Goal: Information Seeking & Learning: Learn about a topic

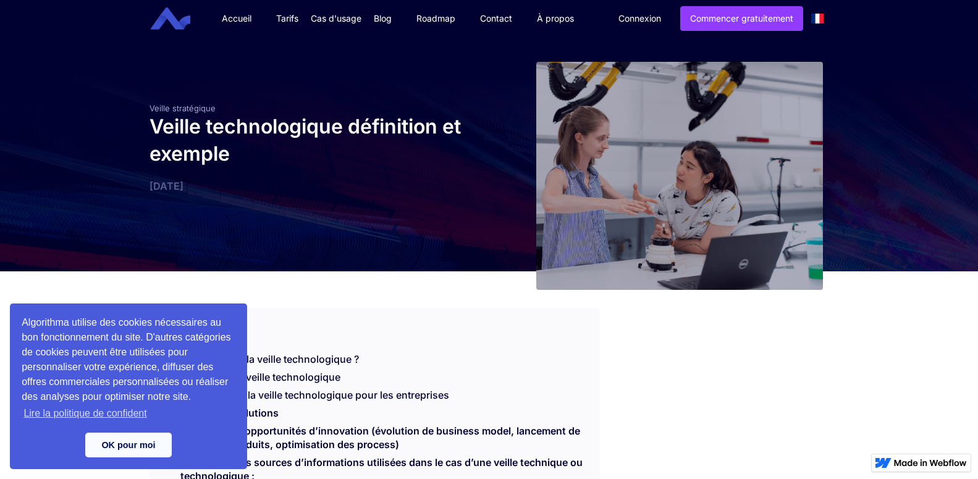
scroll to position [269, 0]
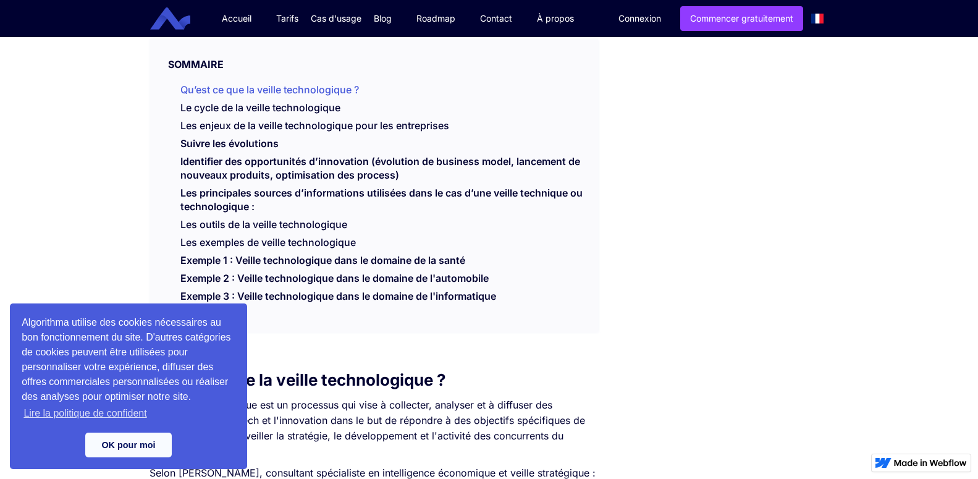
click at [307, 85] on link "Qu’est ce que la veille technologique ?" at bounding box center [269, 89] width 178 height 12
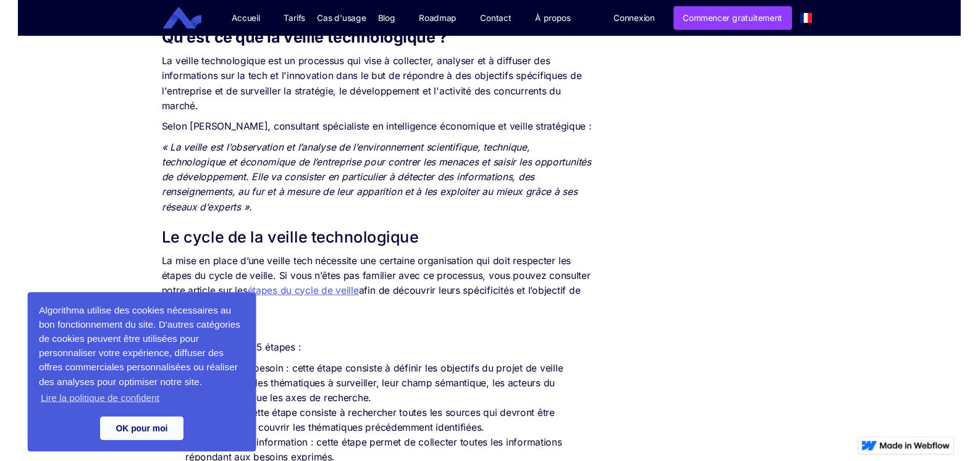
scroll to position [617, 0]
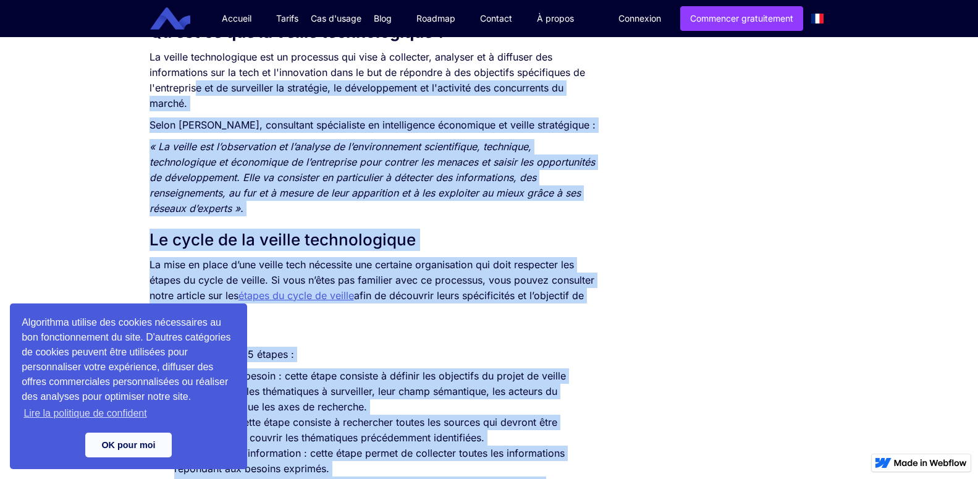
drag, startPoint x: 127, startPoint y: 56, endPoint x: 195, endPoint y: 82, distance: 72.9
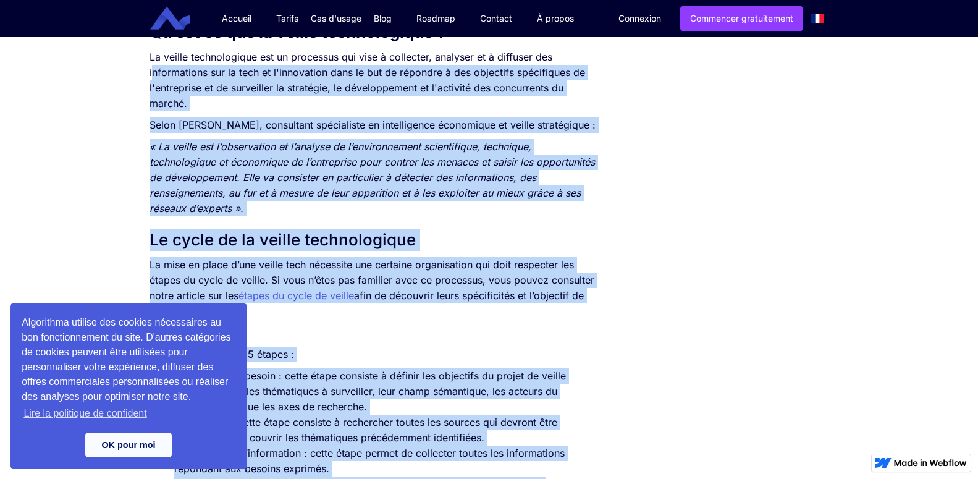
drag, startPoint x: 134, startPoint y: 61, endPoint x: 153, endPoint y: 67, distance: 19.9
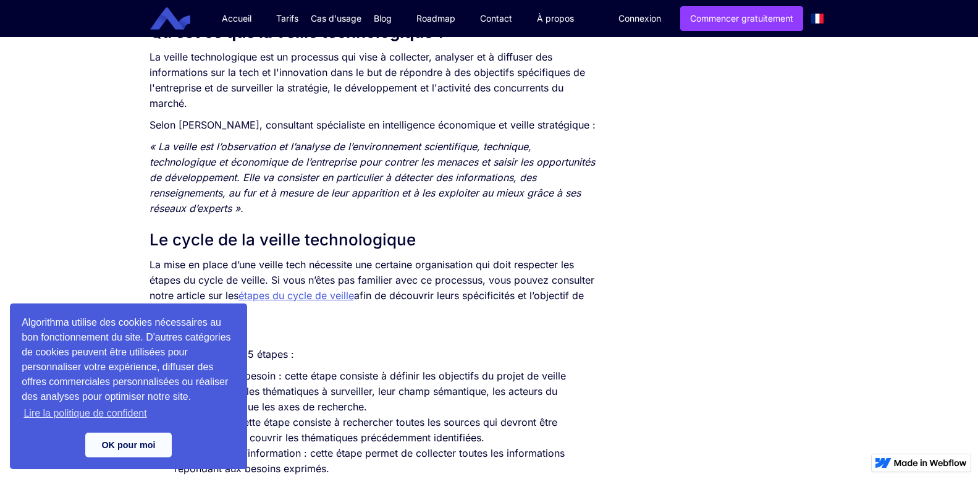
click at [161, 53] on p "La veille technologique est un processus qui vise à collecter, analyser et à di…" at bounding box center [373, 80] width 449 height 62
drag, startPoint x: 199, startPoint y: 103, endPoint x: 148, endPoint y: 60, distance: 67.1
copy p "La veille technologique est un processus qui vise à collecter, analyser et à di…"
click at [247, 476] on li "La collecte de l’information : cette étape permet de collecter toutes les infor…" at bounding box center [386, 460] width 424 height 31
